Goal: Task Accomplishment & Management: Manage account settings

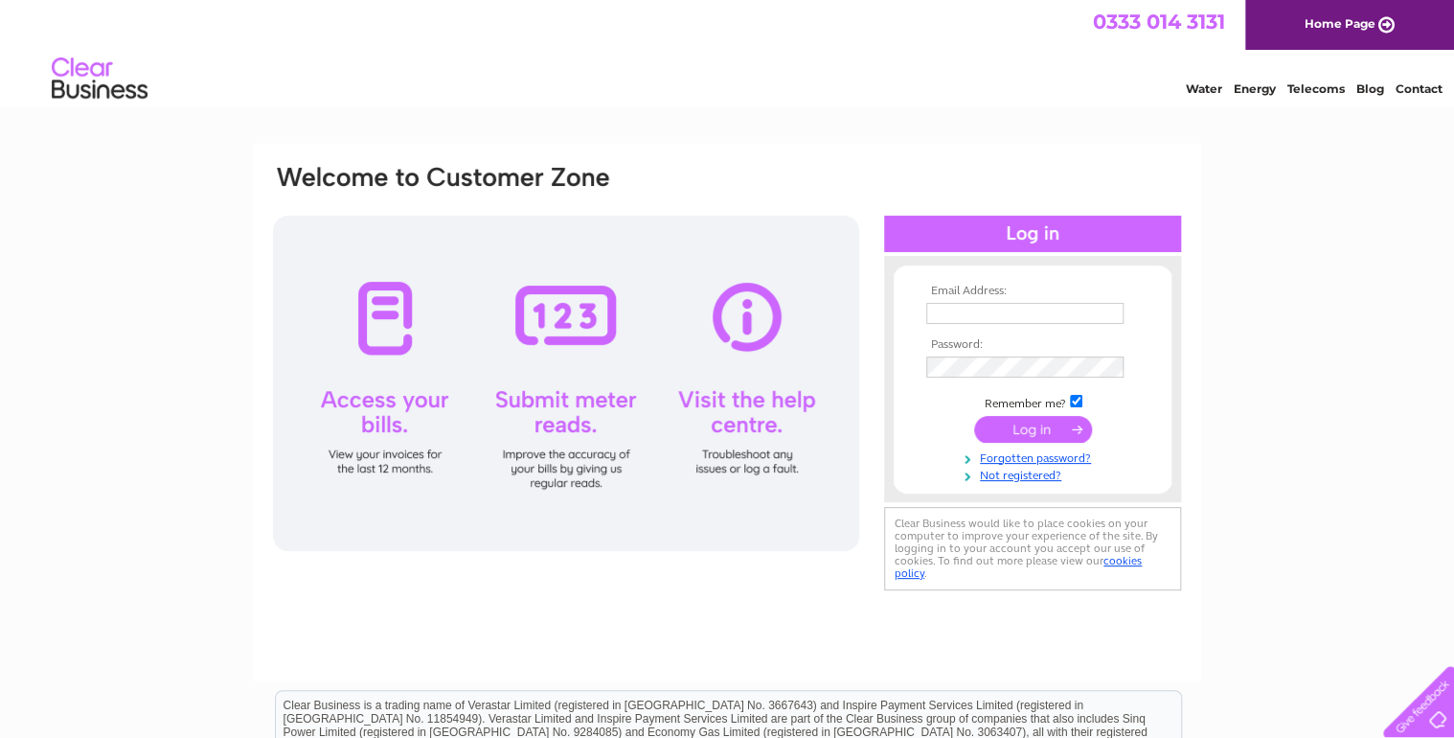
type input "leevale@hotmail.co.uk"
click at [1020, 426] on input "submit" at bounding box center [1033, 429] width 118 height 27
click at [1042, 433] on input "submit" at bounding box center [1033, 429] width 118 height 27
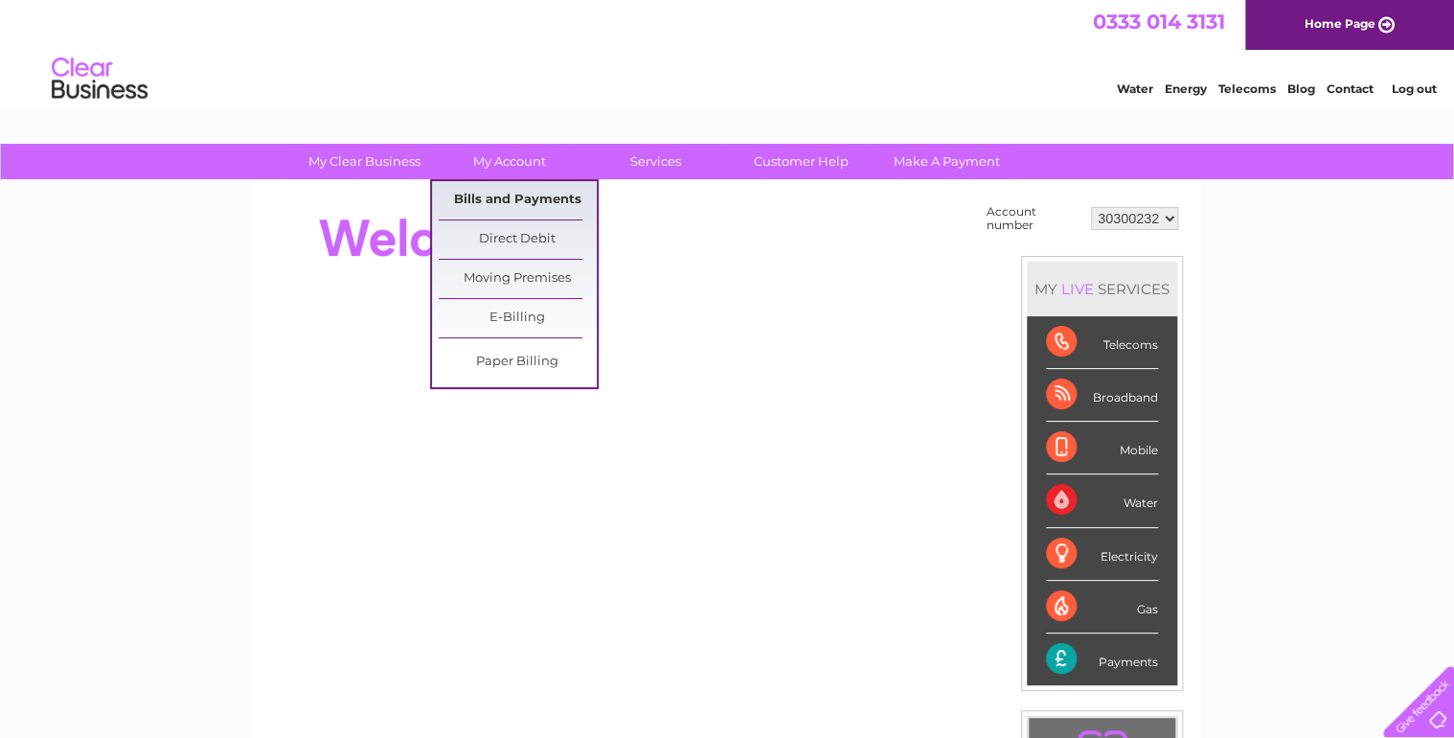
click at [513, 195] on link "Bills and Payments" at bounding box center [518, 200] width 158 height 38
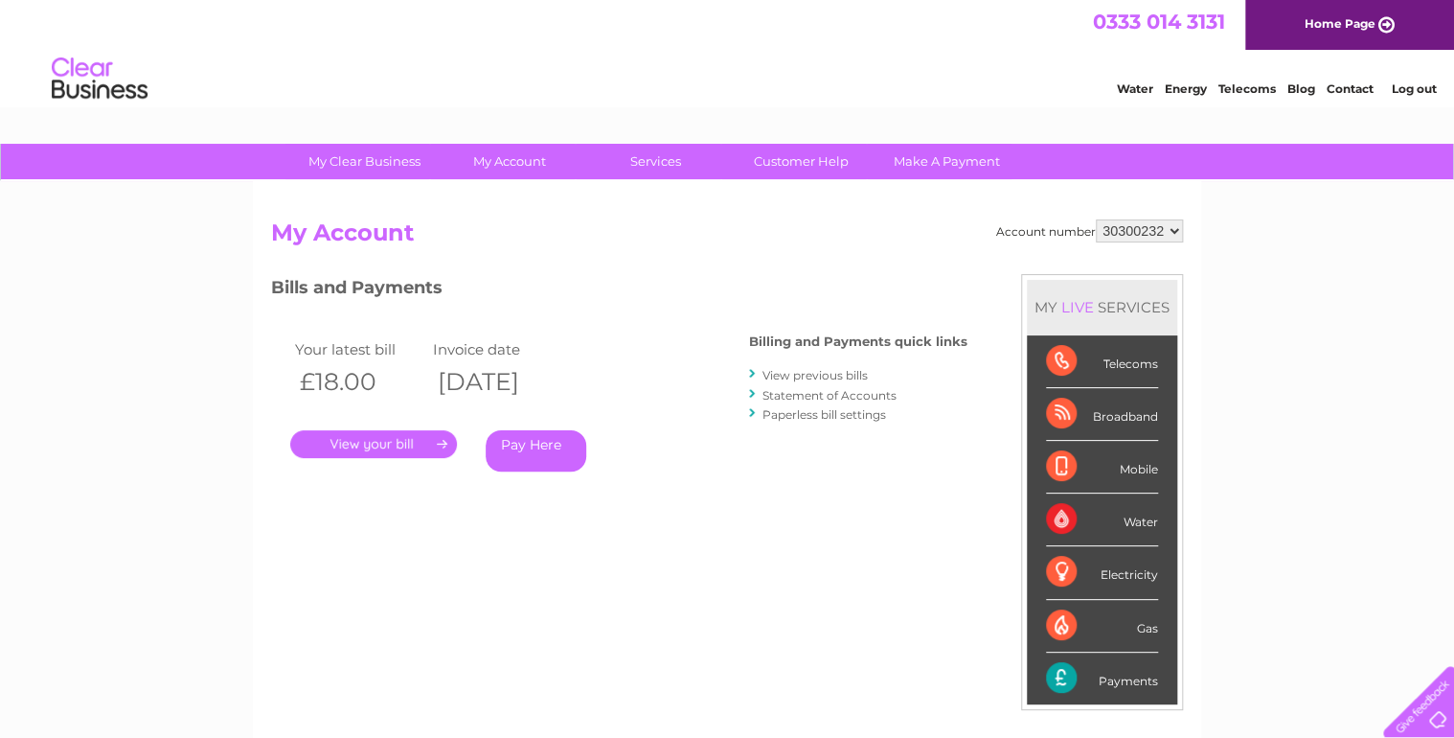
click at [391, 444] on link "." at bounding box center [373, 444] width 167 height 28
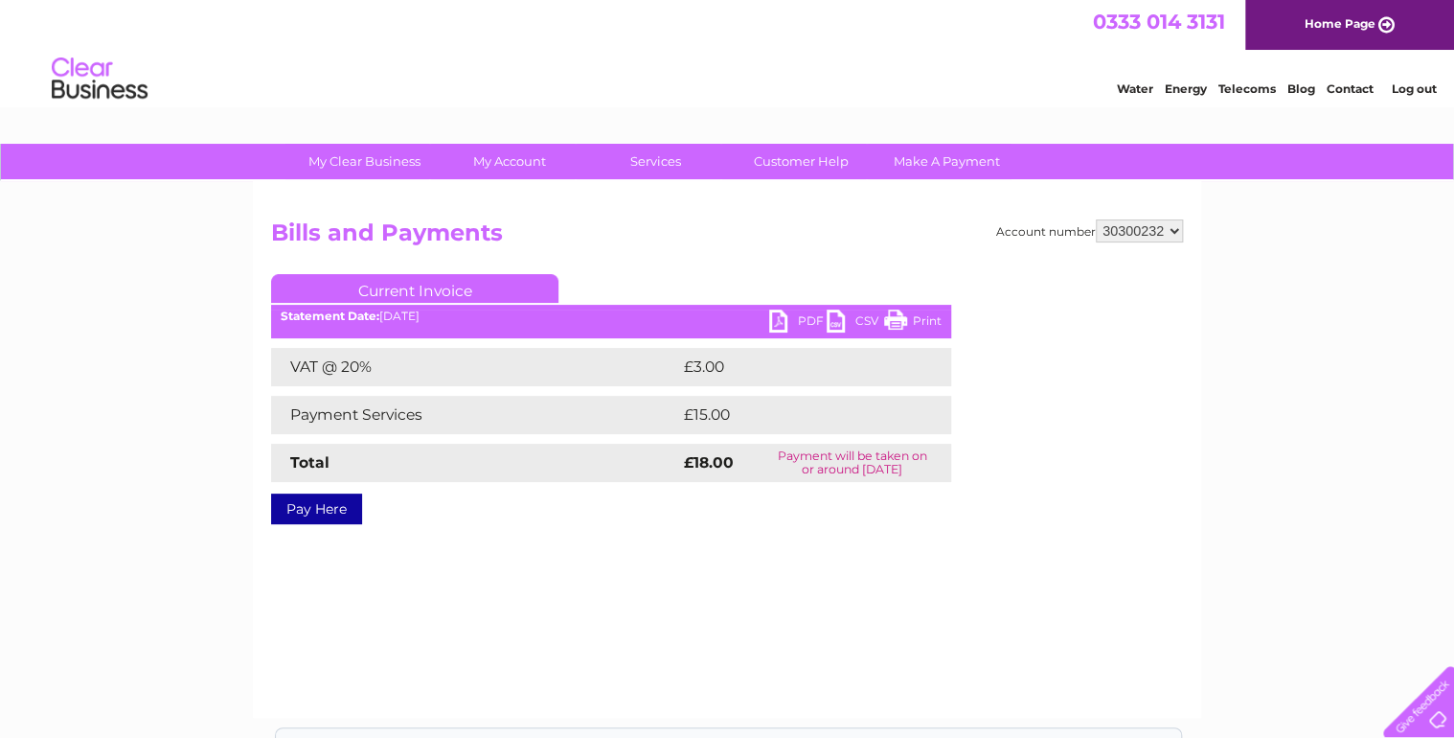
click at [785, 323] on link "PDF" at bounding box center [797, 323] width 57 height 28
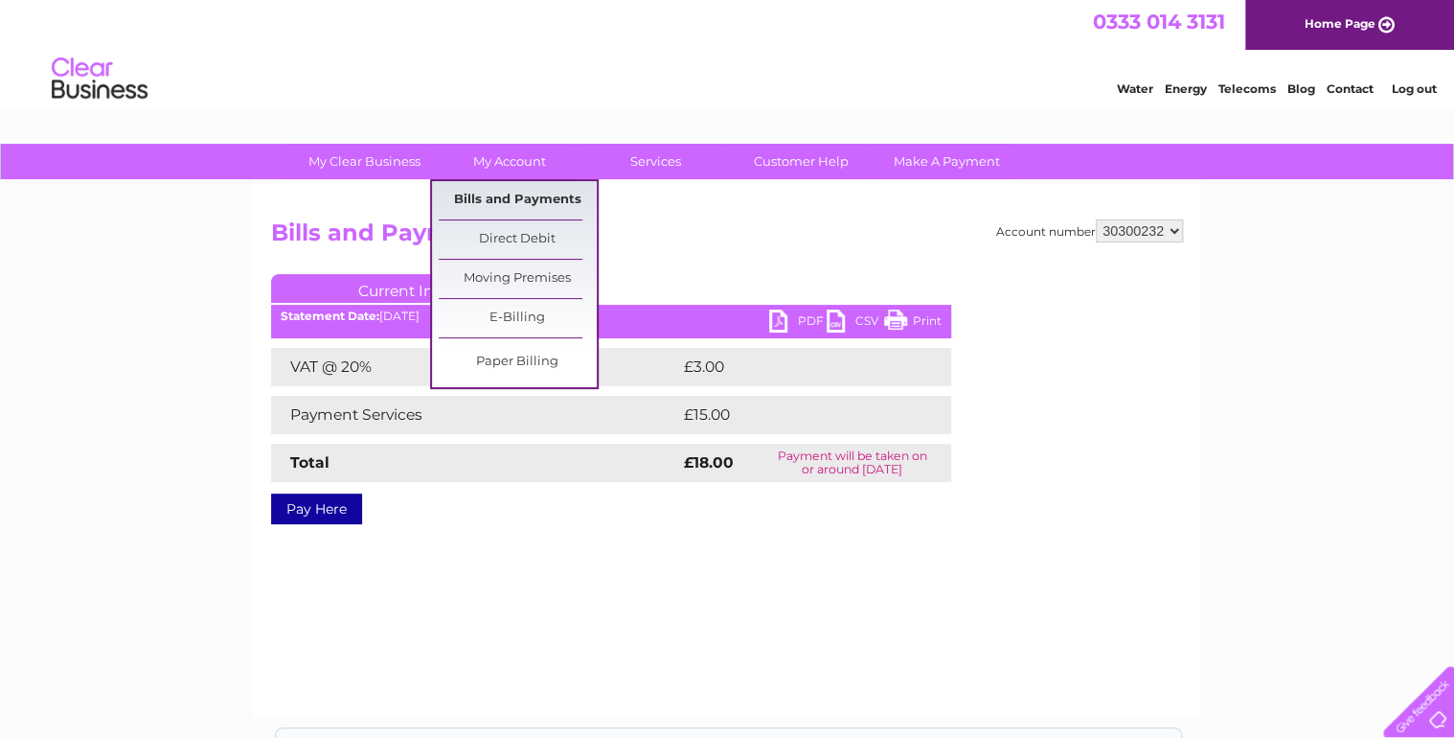
click at [509, 199] on link "Bills and Payments" at bounding box center [518, 200] width 158 height 38
